Goal: Task Accomplishment & Management: Use online tool/utility

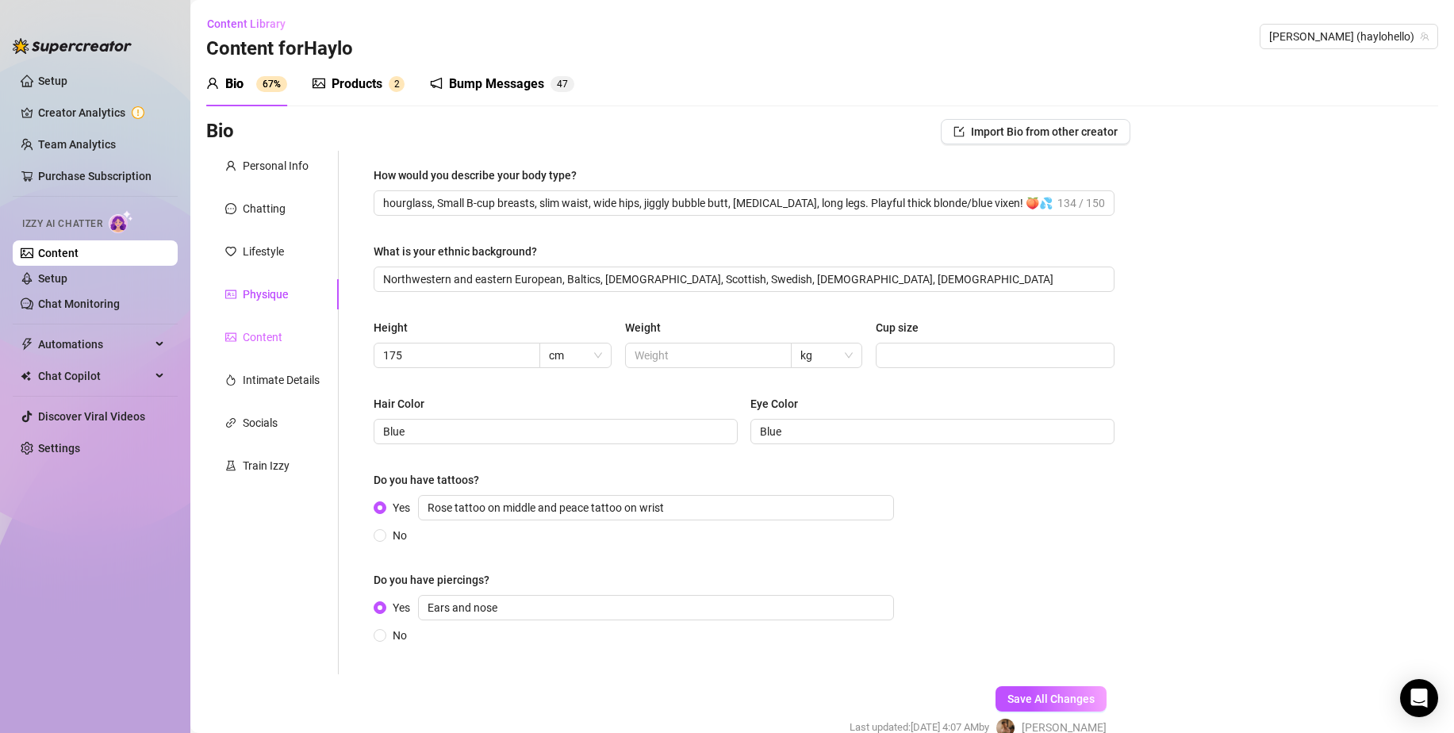
click at [274, 347] on div "Content" at bounding box center [272, 337] width 132 height 30
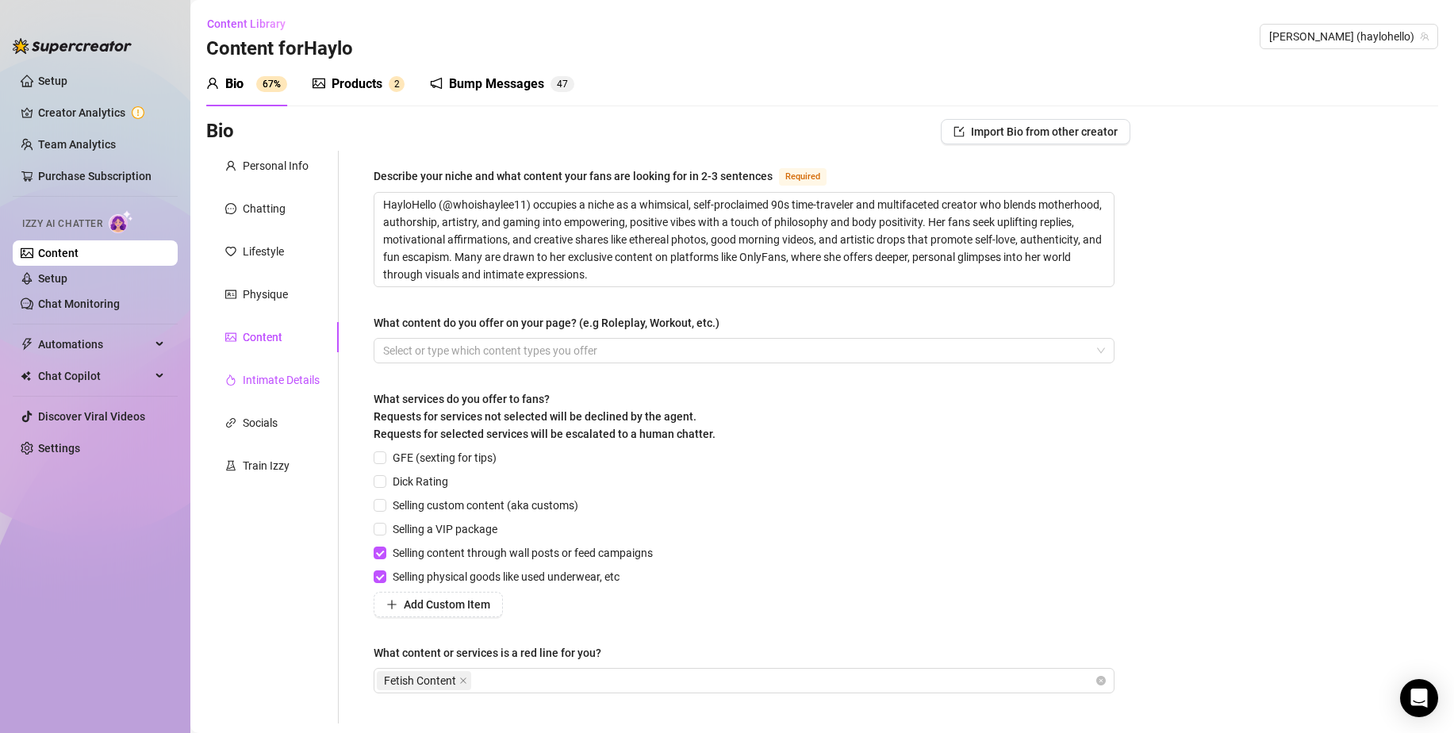
click at [283, 385] on div "Intimate Details" at bounding box center [281, 379] width 77 height 17
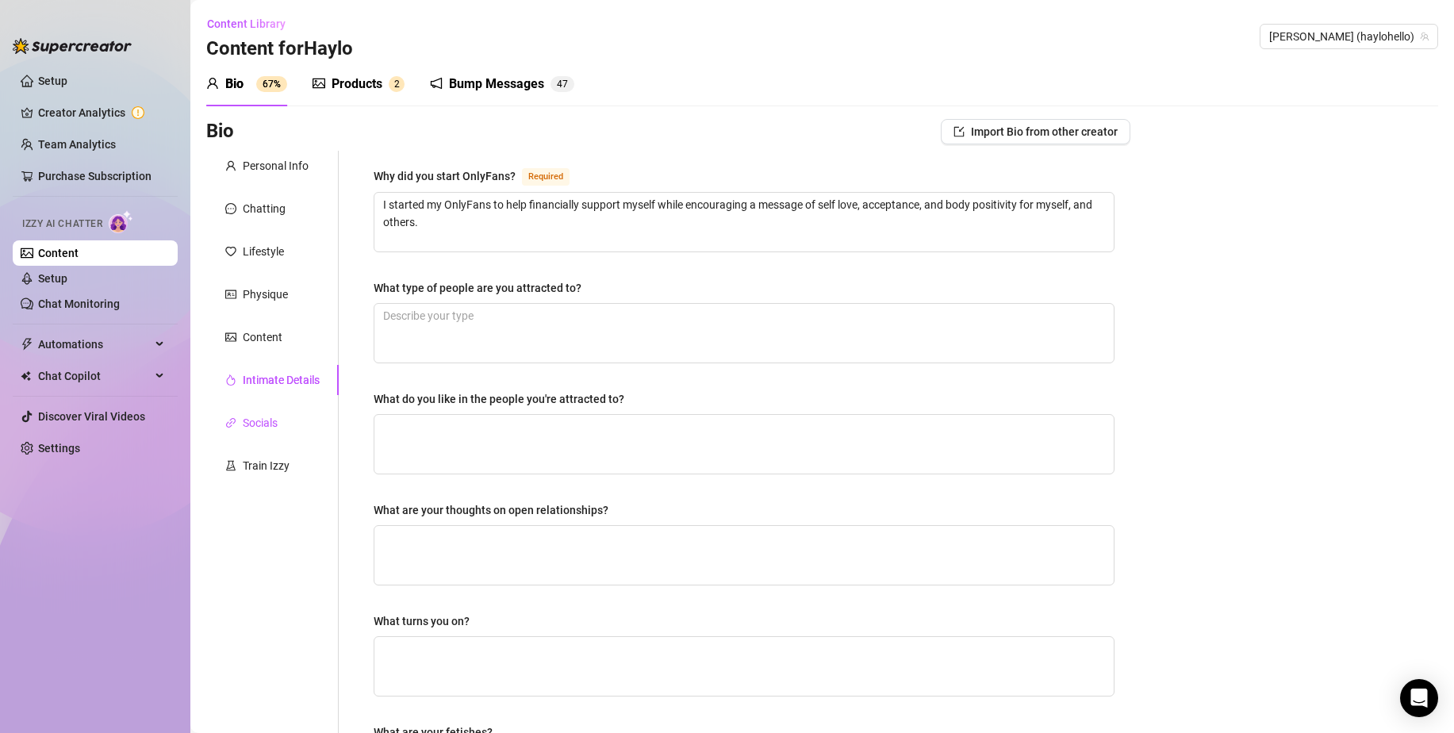
click at [274, 425] on div "Socials" at bounding box center [260, 422] width 35 height 17
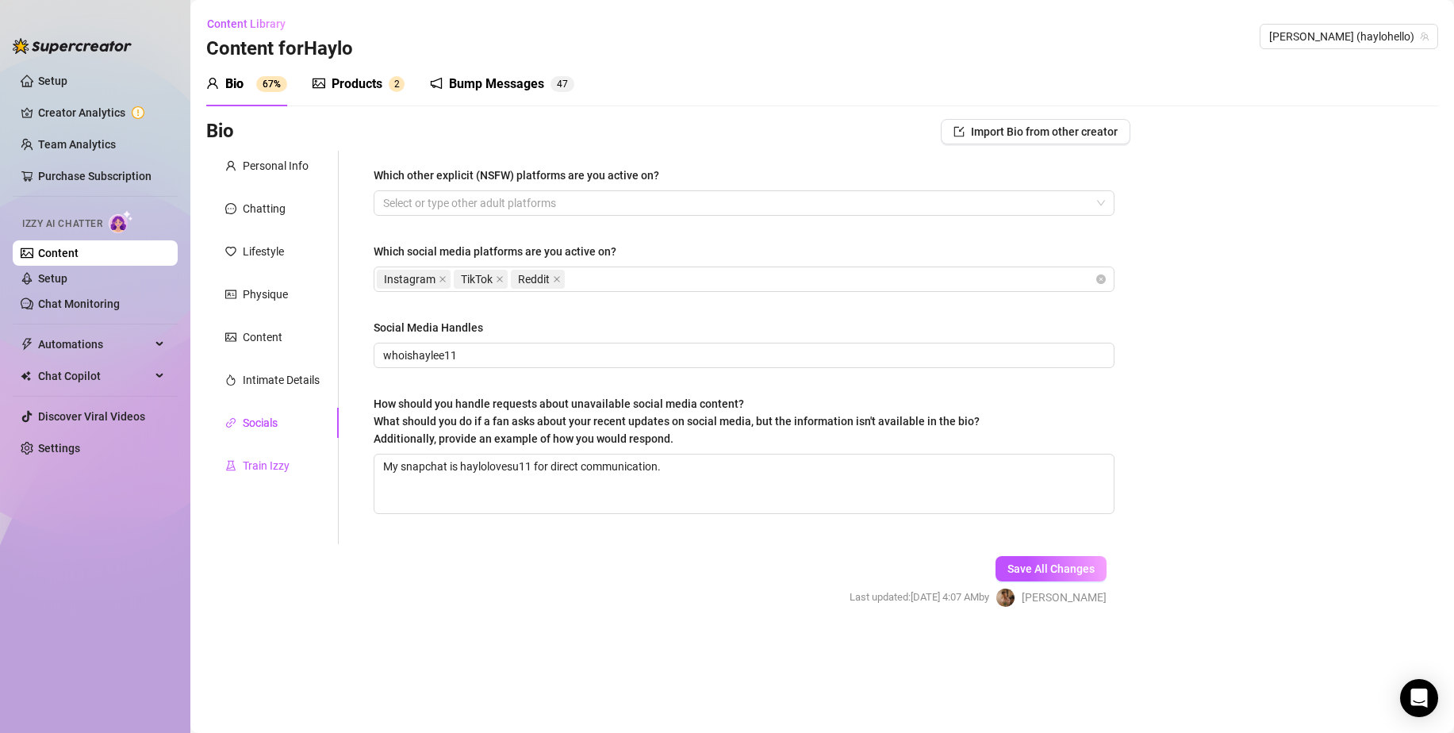
click at [274, 469] on div "Train Izzy" at bounding box center [266, 465] width 47 height 17
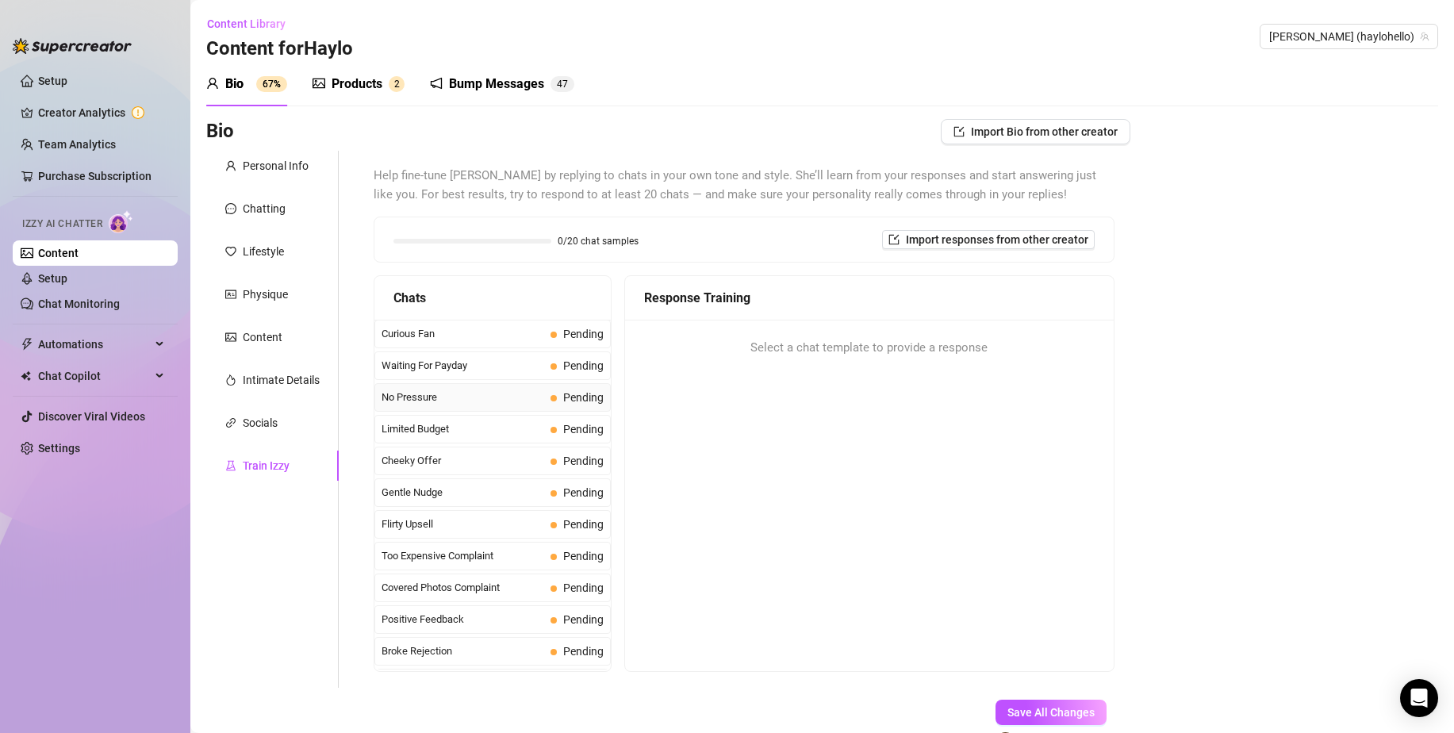
click at [473, 399] on span "No Pressure" at bounding box center [462, 397] width 163 height 16
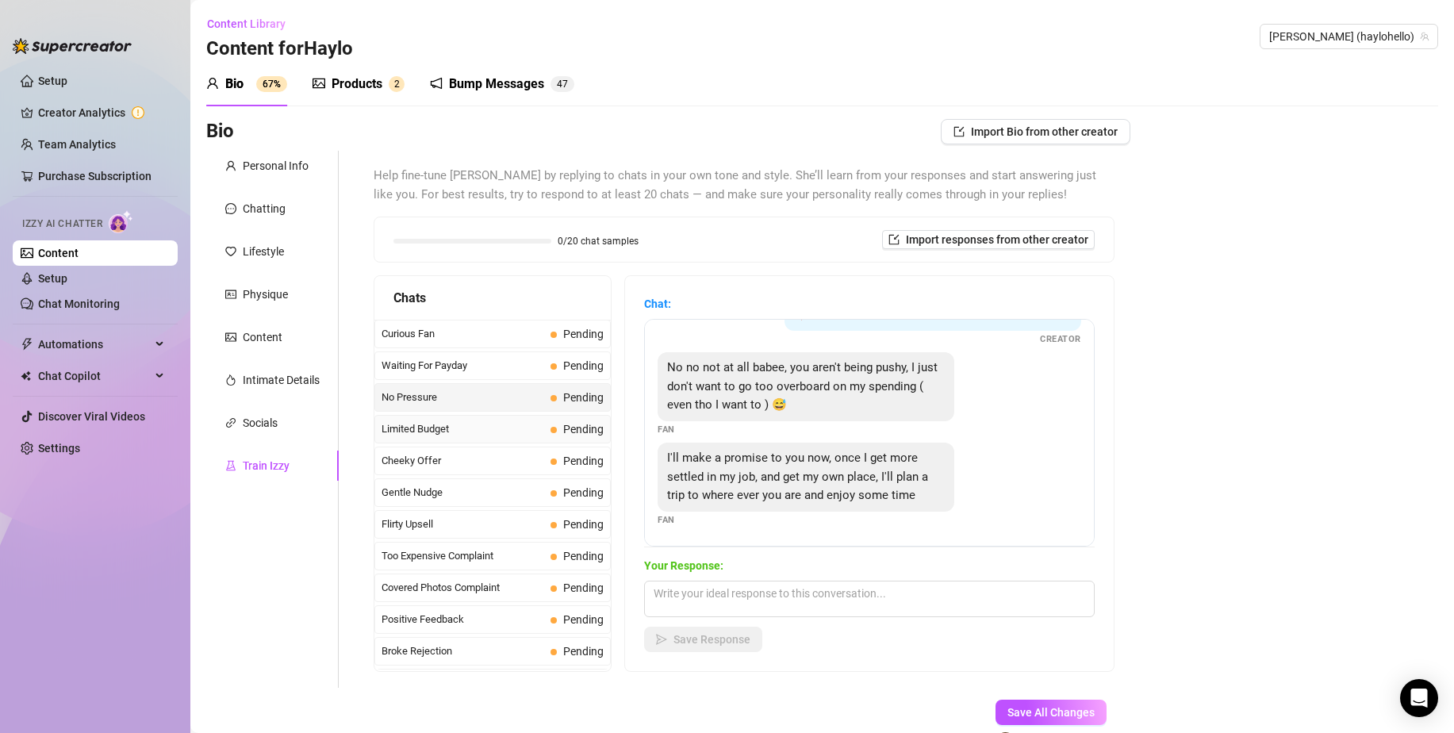
click at [473, 431] on span "Limited Budget" at bounding box center [462, 429] width 163 height 16
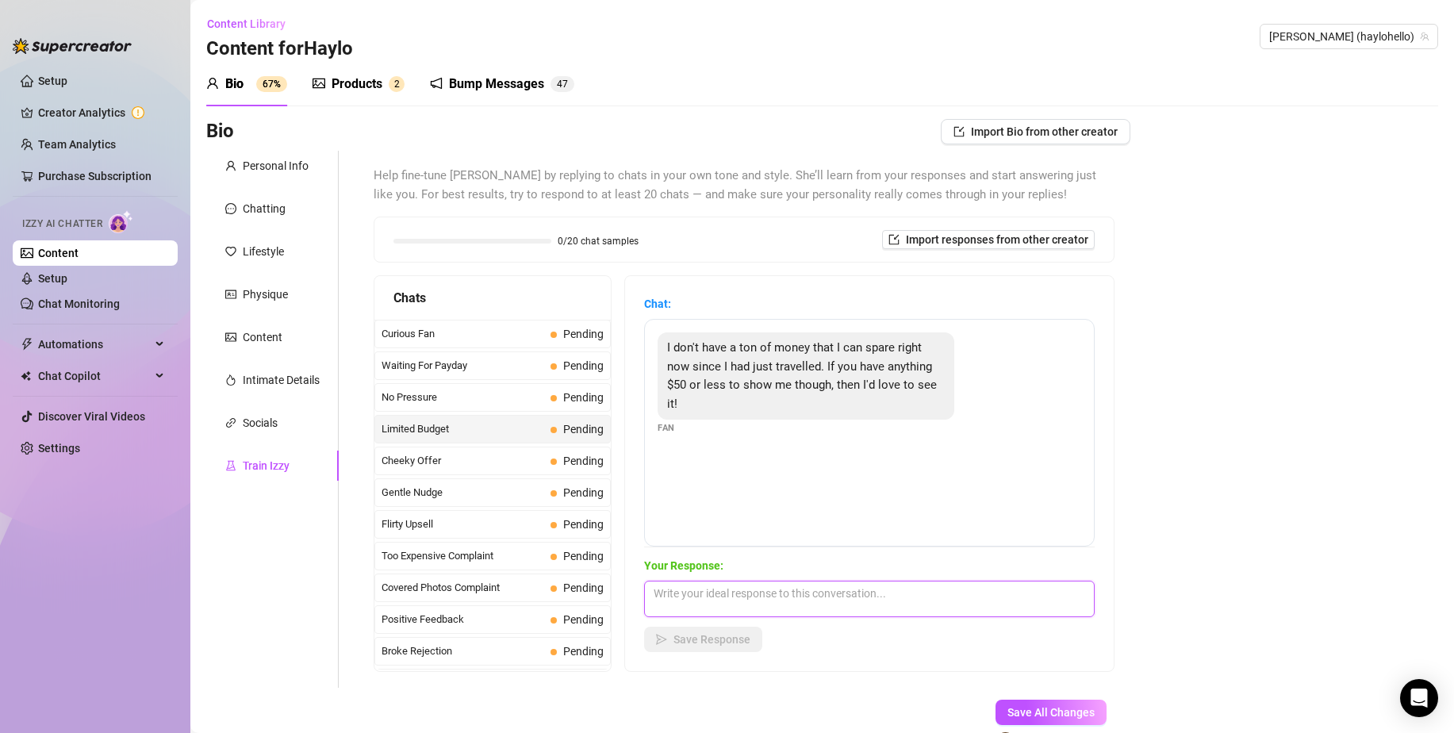
click at [712, 591] on textarea at bounding box center [869, 599] width 450 height 36
click at [492, 329] on span "Curious Fan" at bounding box center [462, 334] width 163 height 16
